Goal: Find specific page/section: Find specific page/section

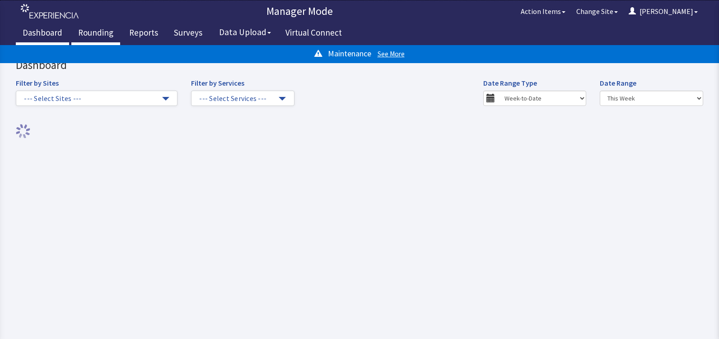
click at [108, 34] on link "Rounding" at bounding box center [95, 34] width 49 height 23
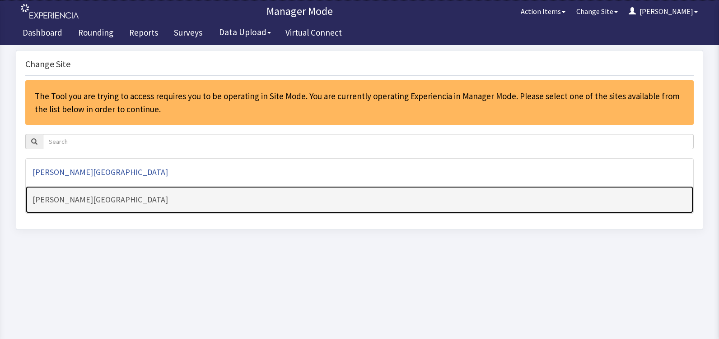
click at [115, 202] on h4 "[PERSON_NAME][GEOGRAPHIC_DATA]" at bounding box center [360, 199] width 654 height 9
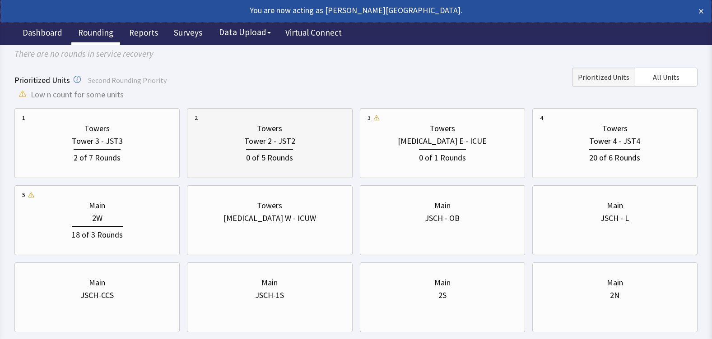
scroll to position [90, 0]
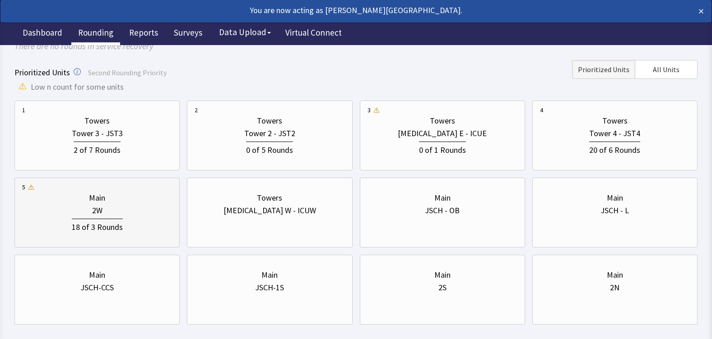
click at [139, 213] on div "2W" at bounding box center [97, 210] width 150 height 13
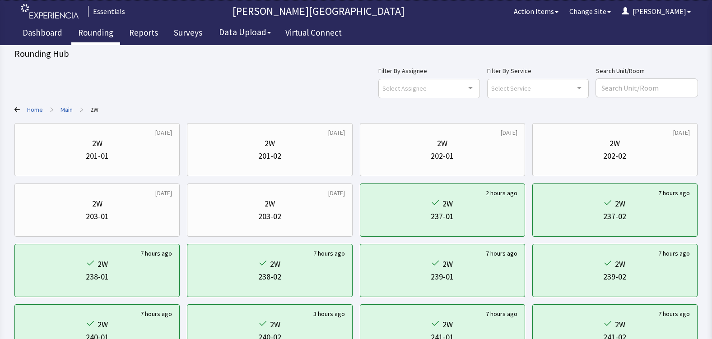
scroll to position [0, 0]
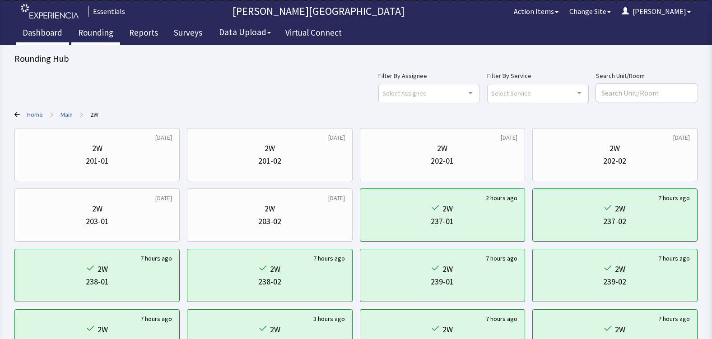
click at [40, 30] on link "Dashboard" at bounding box center [42, 34] width 53 height 23
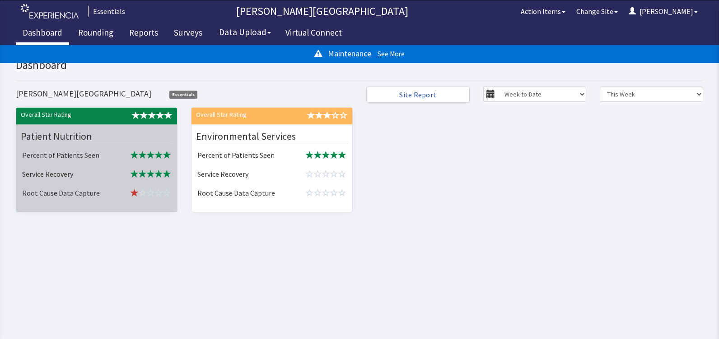
click at [64, 192] on td "Root Cause Data Capture" at bounding box center [69, 194] width 100 height 19
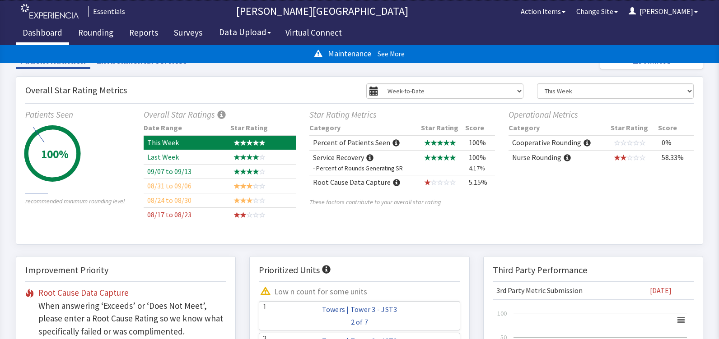
scroll to position [181, 0]
